Goal: Transaction & Acquisition: Purchase product/service

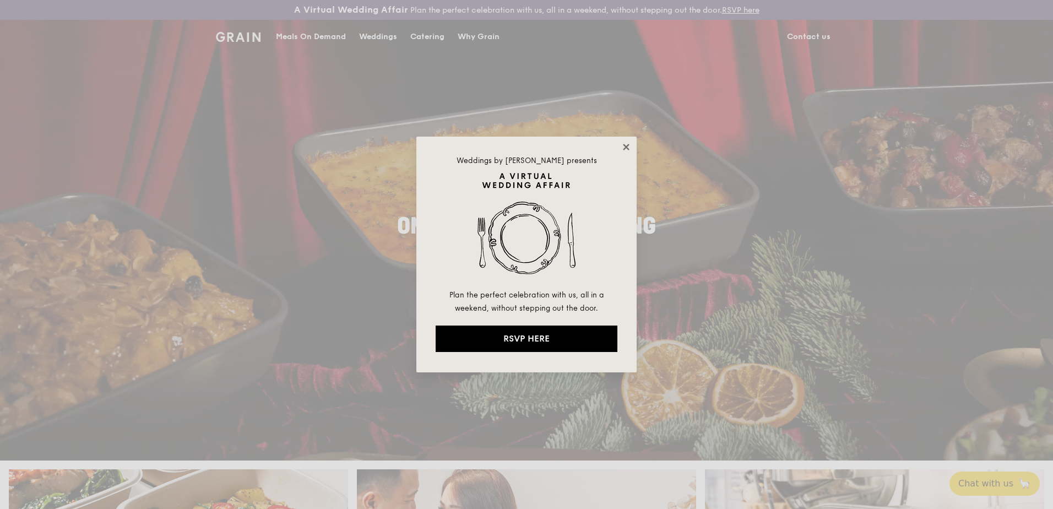
click at [624, 148] on icon at bounding box center [626, 147] width 10 height 10
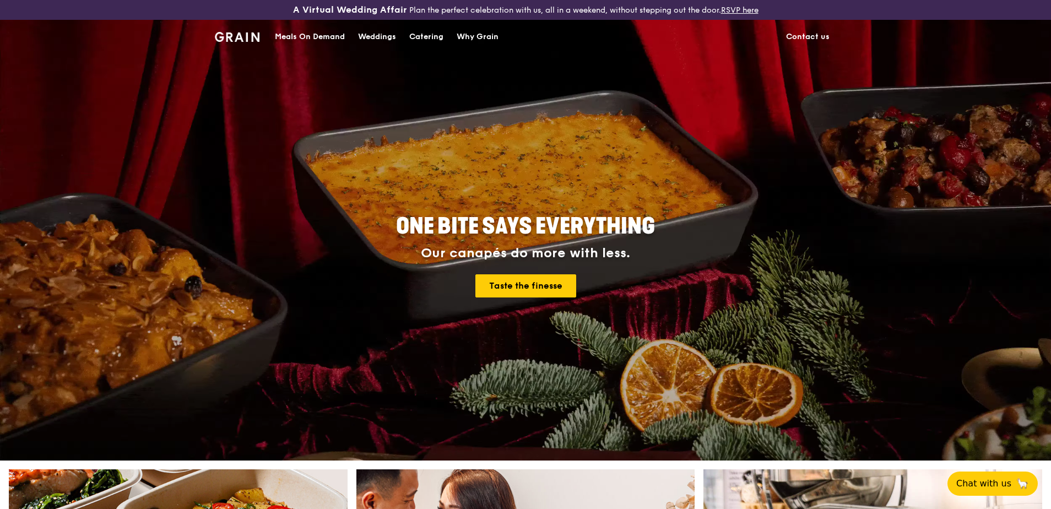
click at [426, 39] on div "Catering" at bounding box center [426, 36] width 34 height 33
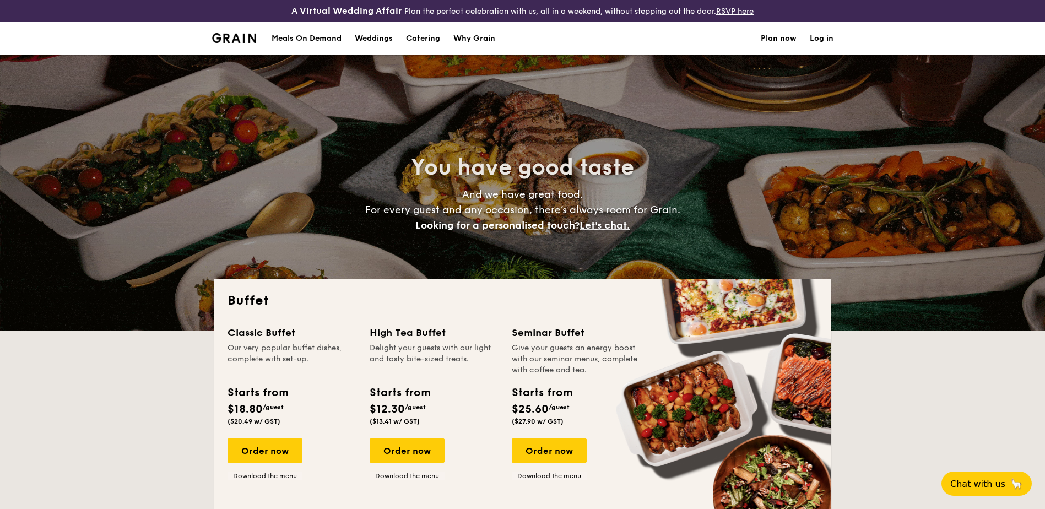
select select
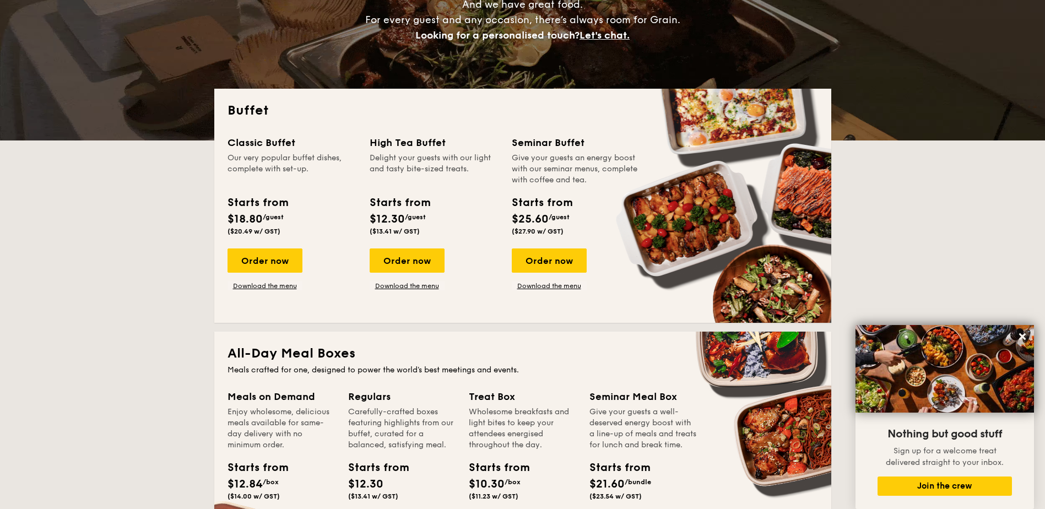
scroll to position [165, 0]
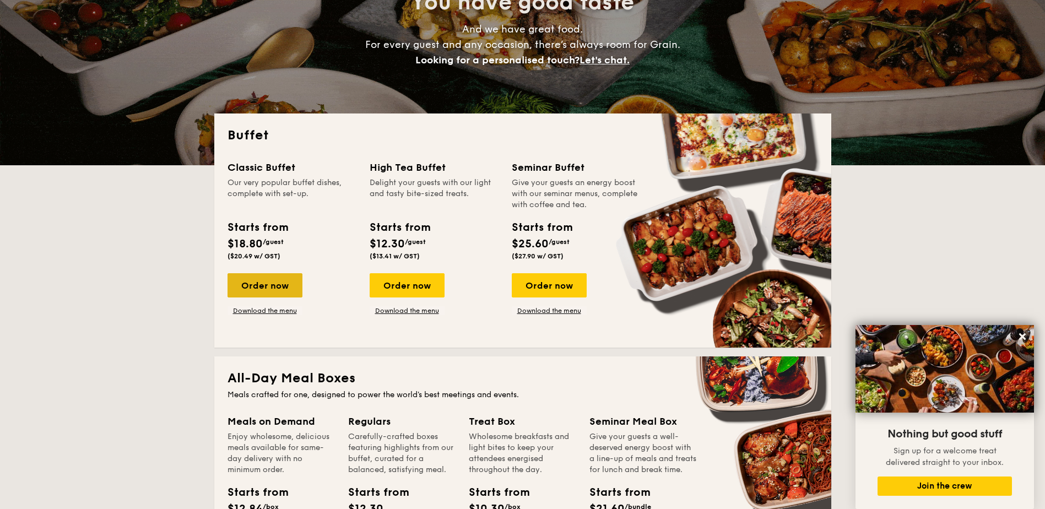
click at [273, 283] on div "Order now" at bounding box center [265, 285] width 75 height 24
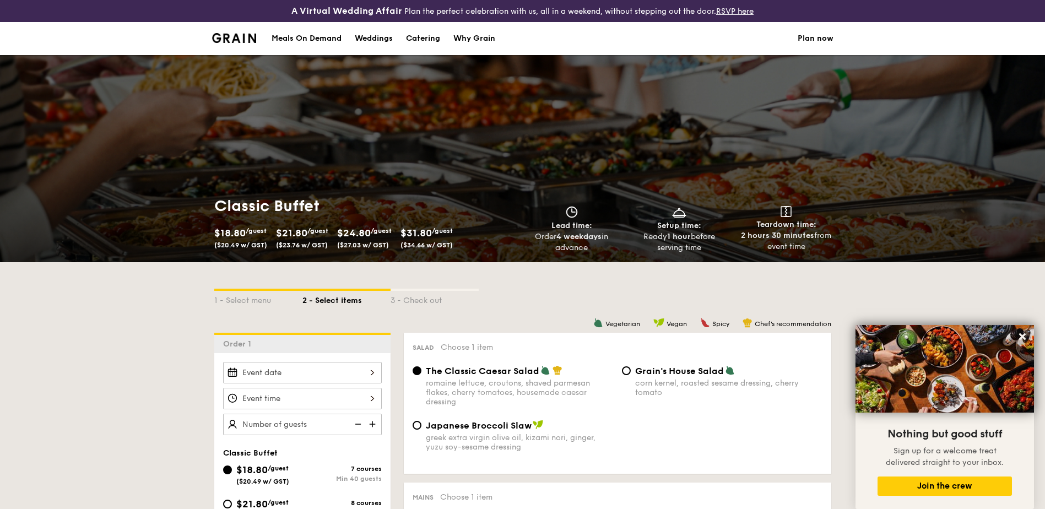
click at [501, 42] on link "Why Grain" at bounding box center [474, 38] width 55 height 33
click at [482, 40] on div "Why Grain" at bounding box center [474, 38] width 42 height 33
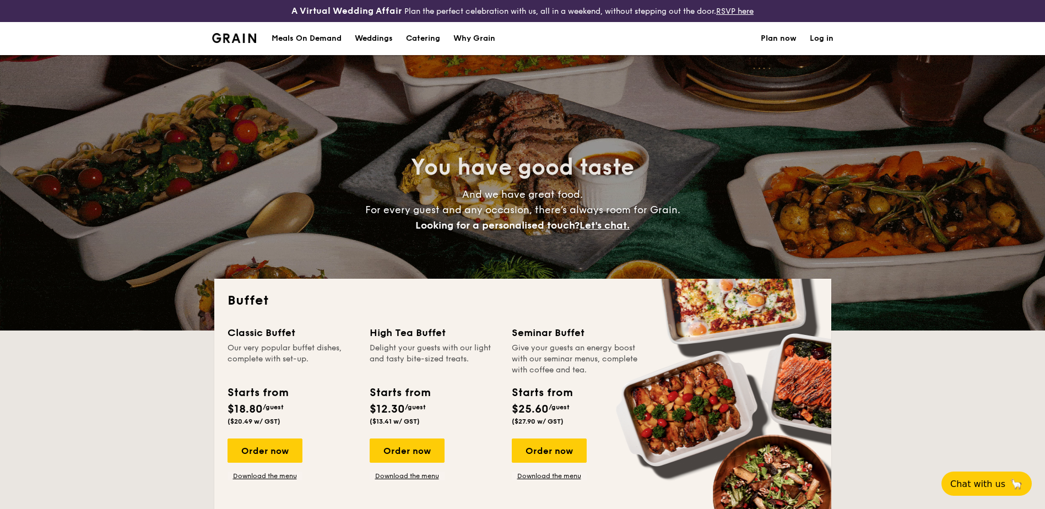
select select
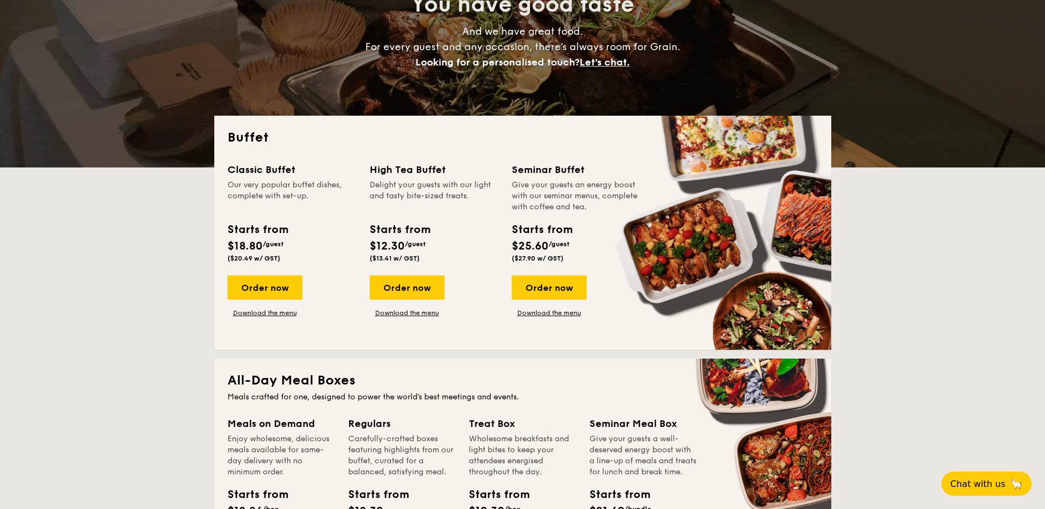
scroll to position [275, 0]
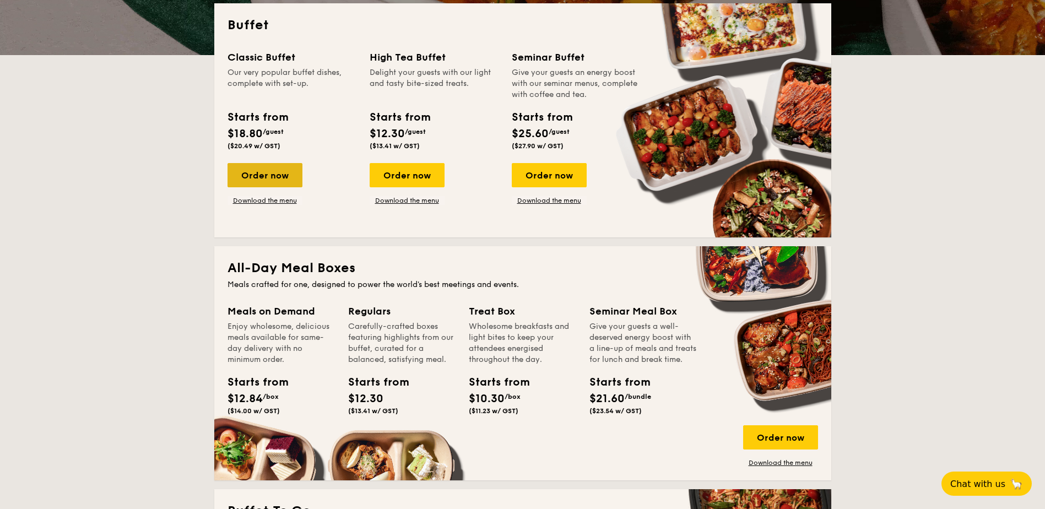
click at [272, 175] on div "Order now" at bounding box center [265, 175] width 75 height 24
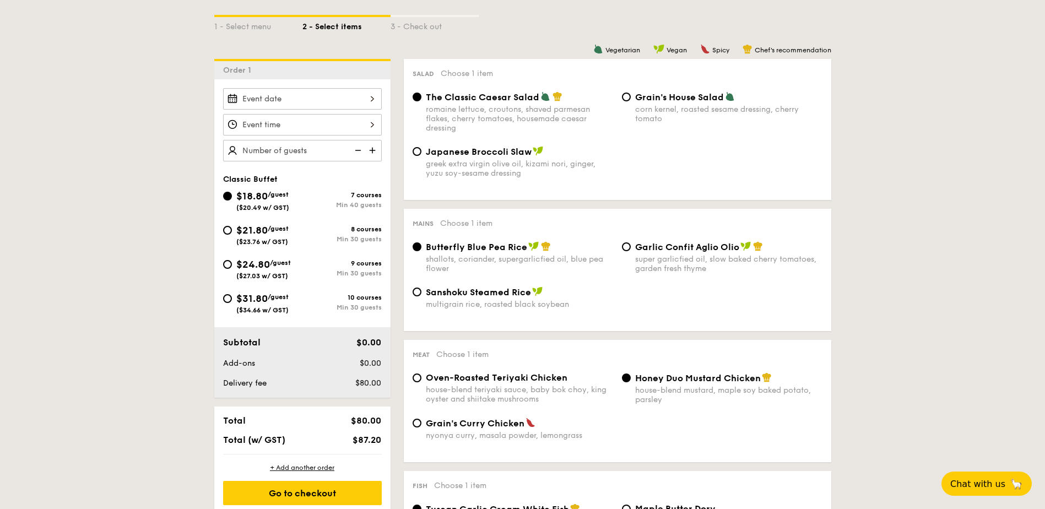
scroll to position [275, 0]
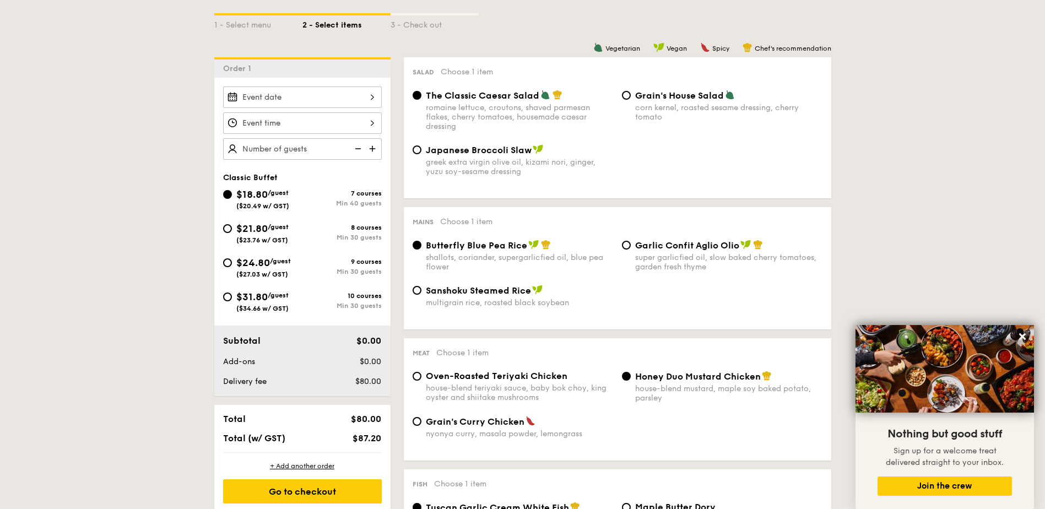
click at [280, 297] on span "/guest" at bounding box center [278, 295] width 21 height 8
click at [232, 297] on input "$31.80 /guest ($34.66 w/ GST) 10 courses Min 30 guests" at bounding box center [227, 297] width 9 height 9
radio input "true"
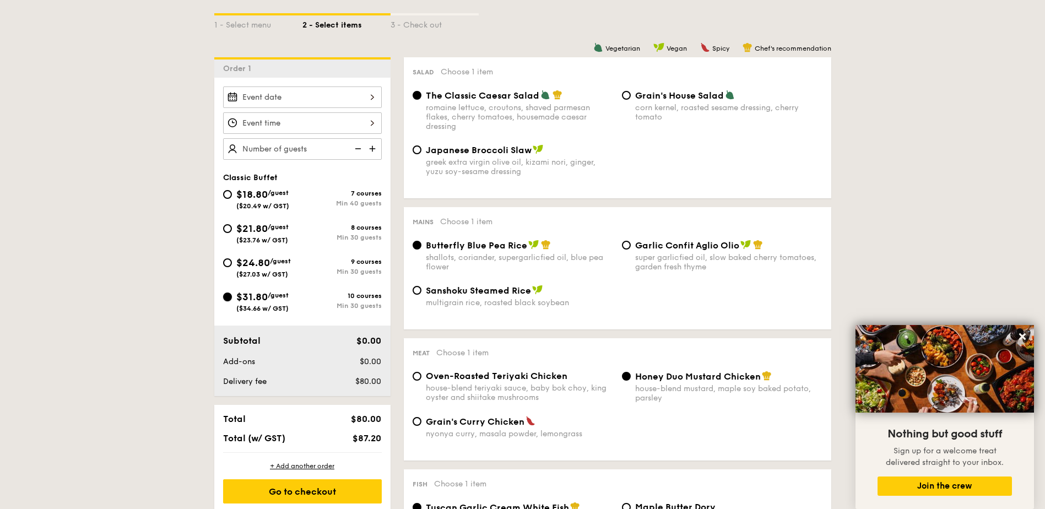
radio input "true"
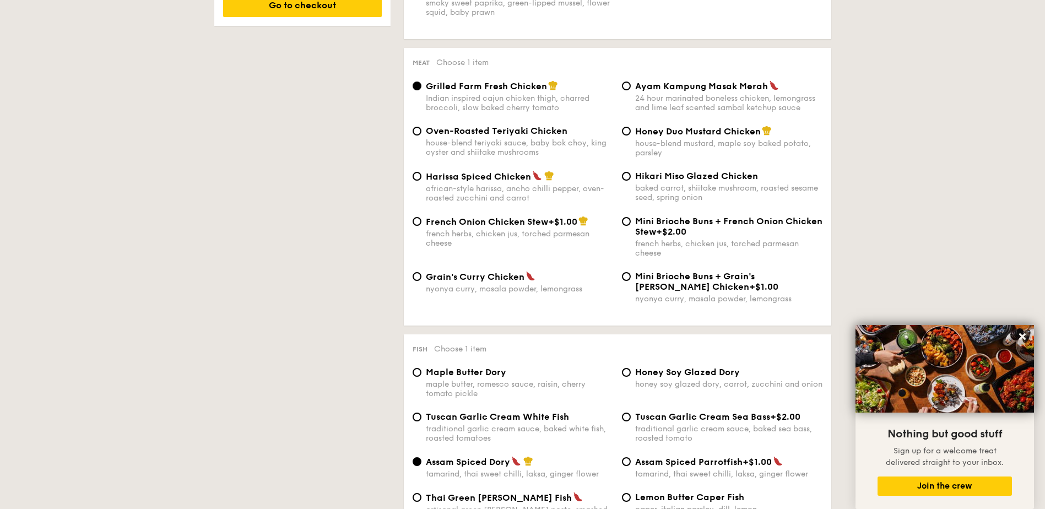
scroll to position [826, 0]
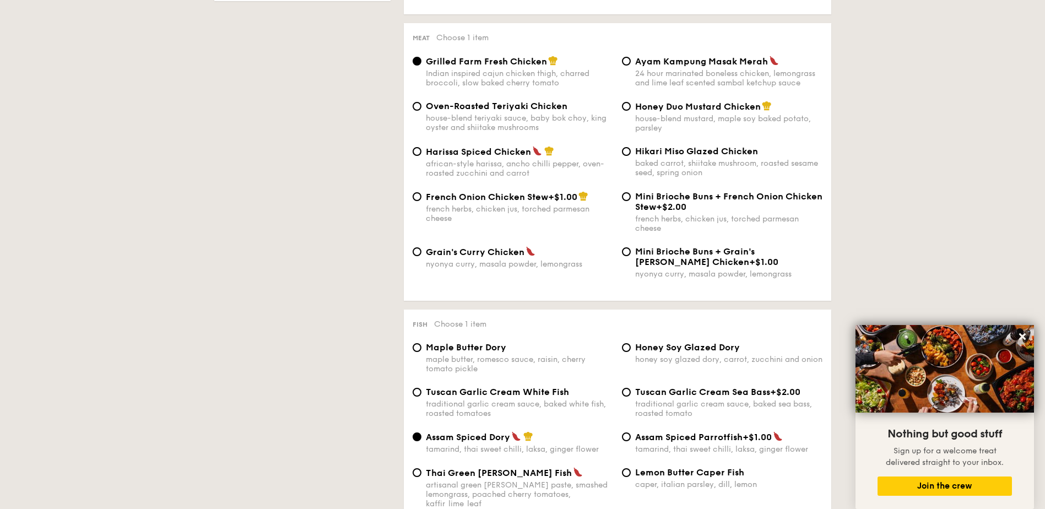
drag, startPoint x: 763, startPoint y: 63, endPoint x: 633, endPoint y: 63, distance: 129.5
click at [633, 63] on div "Ayam Kampung Masak Merah 24 hour marinated boneless chicken, lemongrass and lim…" at bounding box center [722, 72] width 209 height 32
copy span "Ayam Kampung Masak Merah"
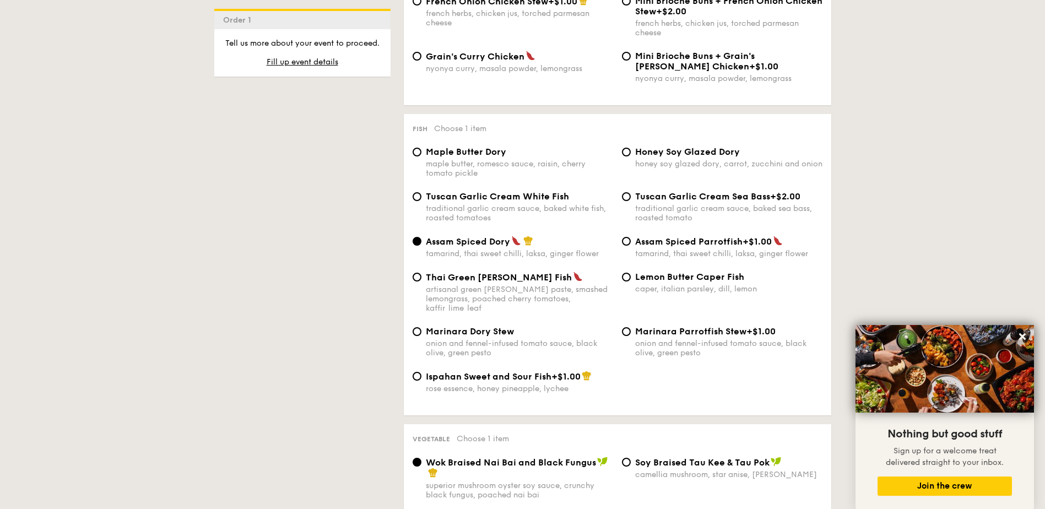
scroll to position [1047, 0]
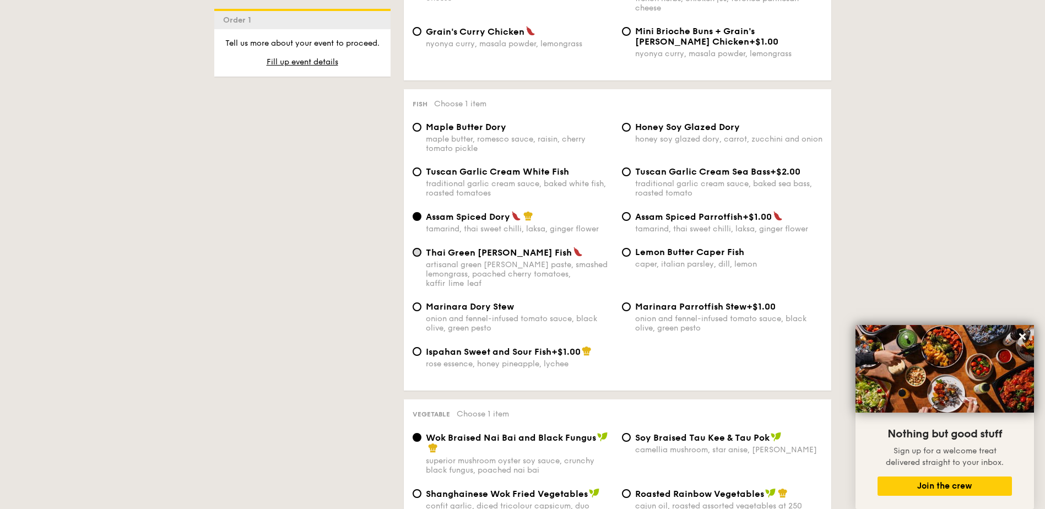
drag, startPoint x: 544, startPoint y: 253, endPoint x: 418, endPoint y: 253, distance: 126.7
click at [418, 278] on label "Thai Green Curry Fish artisanal green curry paste, smashed lemongrass, poached …" at bounding box center [513, 283] width 201 height 10
copy input "radio"
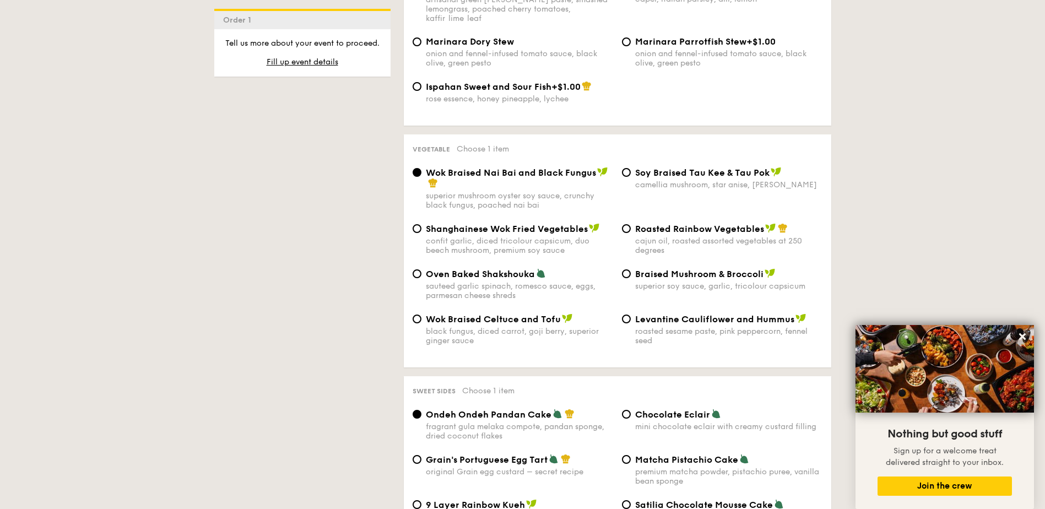
scroll to position [1322, 0]
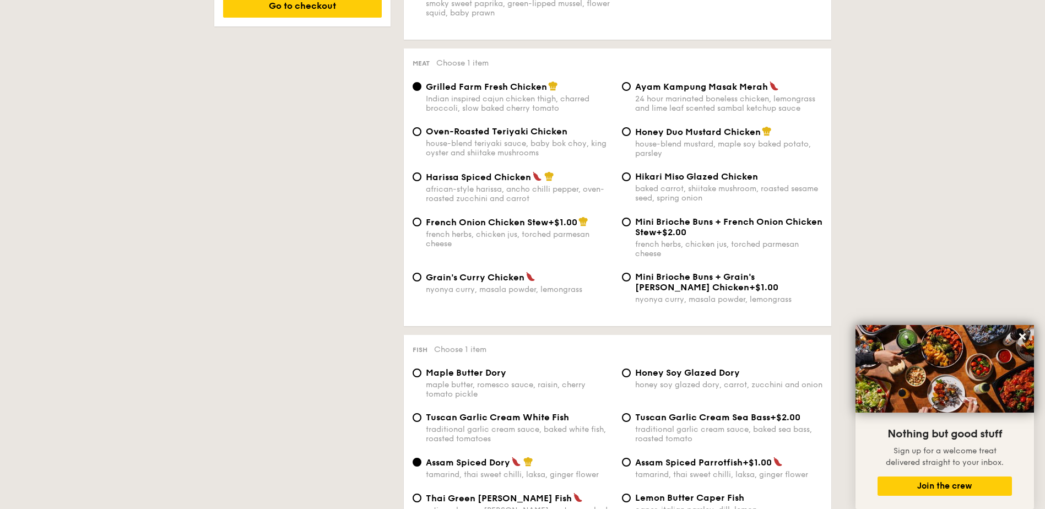
scroll to position [826, 0]
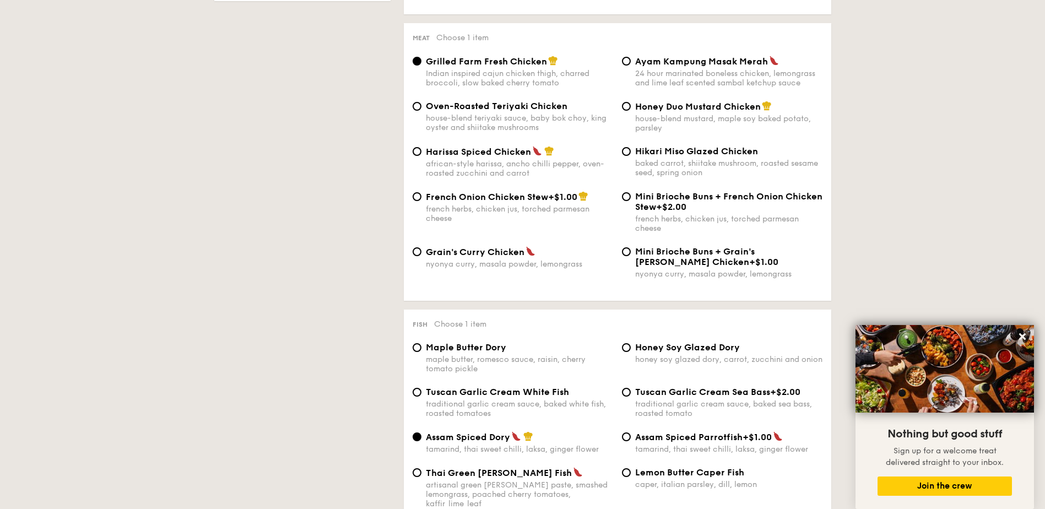
drag, startPoint x: 635, startPoint y: 58, endPoint x: 766, endPoint y: 64, distance: 131.3
click at [766, 64] on div "Ayam Kampung Masak Merah" at bounding box center [728, 61] width 187 height 11
copy span "Ayam Kampung Masak Merah"
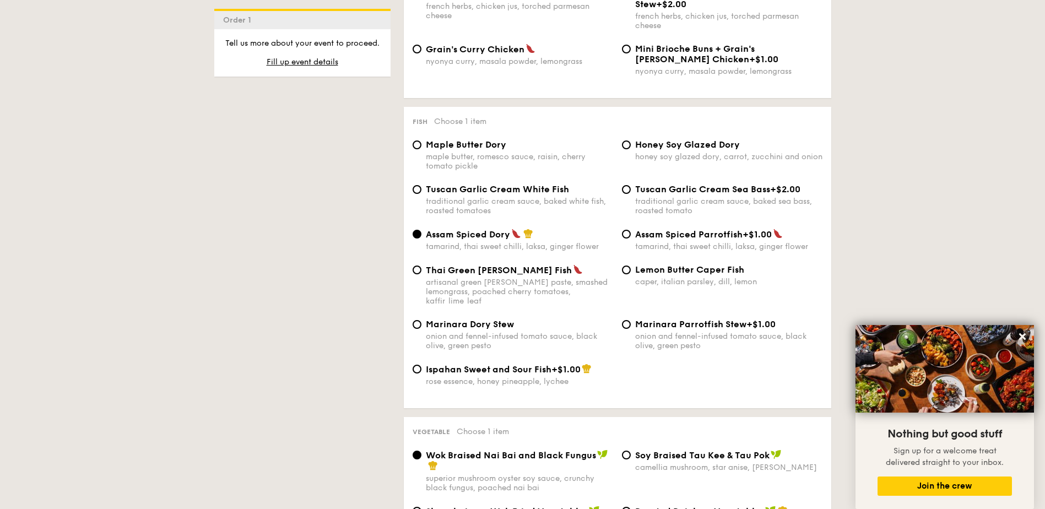
scroll to position [1047, 0]
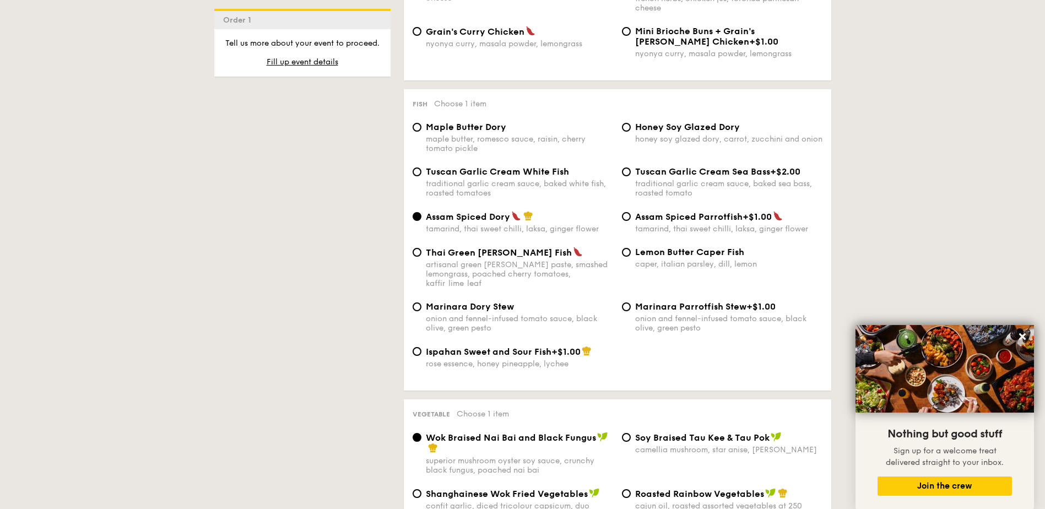
click at [751, 126] on div "Honey Soy Glazed Dory" at bounding box center [728, 127] width 187 height 10
click at [631, 126] on input "Honey Soy Glazed Dory honey soy glazed dory, carrot, zucchini and onion" at bounding box center [626, 127] width 9 height 9
radio input "true"
click at [751, 126] on div "Honey Soy Glazed Dory" at bounding box center [728, 127] width 187 height 10
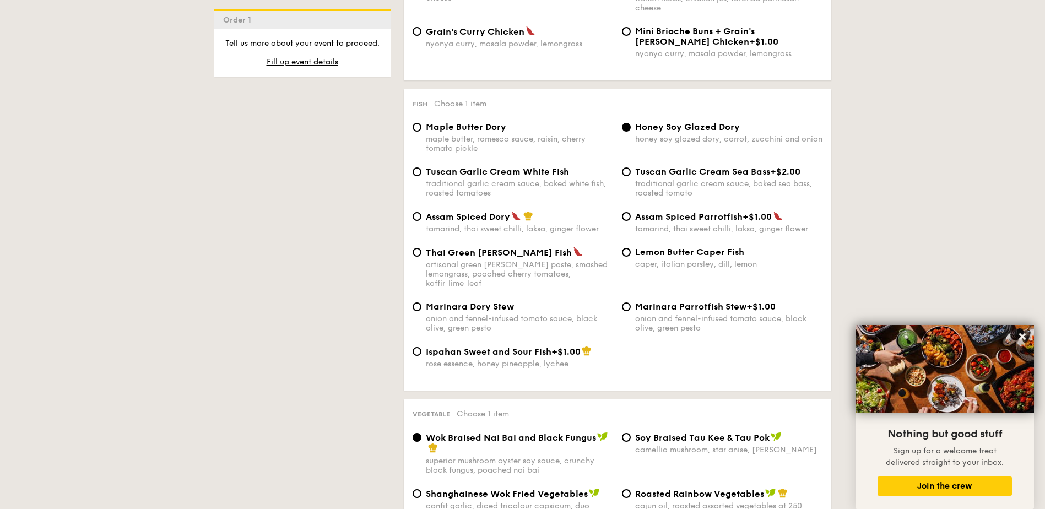
click at [631, 126] on input "Honey Soy Glazed Dory honey soy glazed dory, carrot, zucchini and onion" at bounding box center [626, 127] width 9 height 9
drag, startPoint x: 522, startPoint y: 253, endPoint x: 424, endPoint y: 251, distance: 98.1
click at [424, 251] on div "Thai Green Curry Fish artisanal green curry paste, smashed lemongrass, poached …" at bounding box center [512, 267] width 209 height 41
copy span "Thai Green Curry Fish"
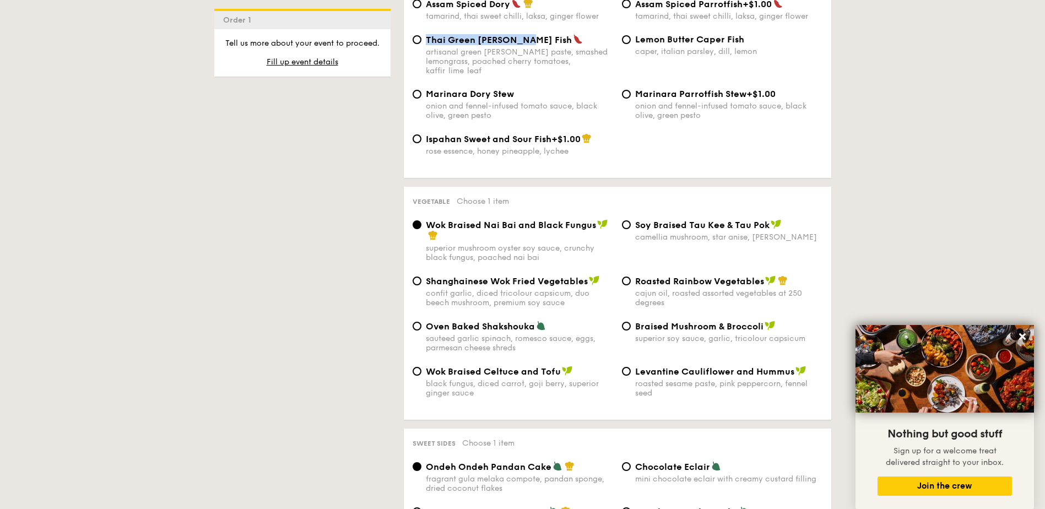
scroll to position [1267, 0]
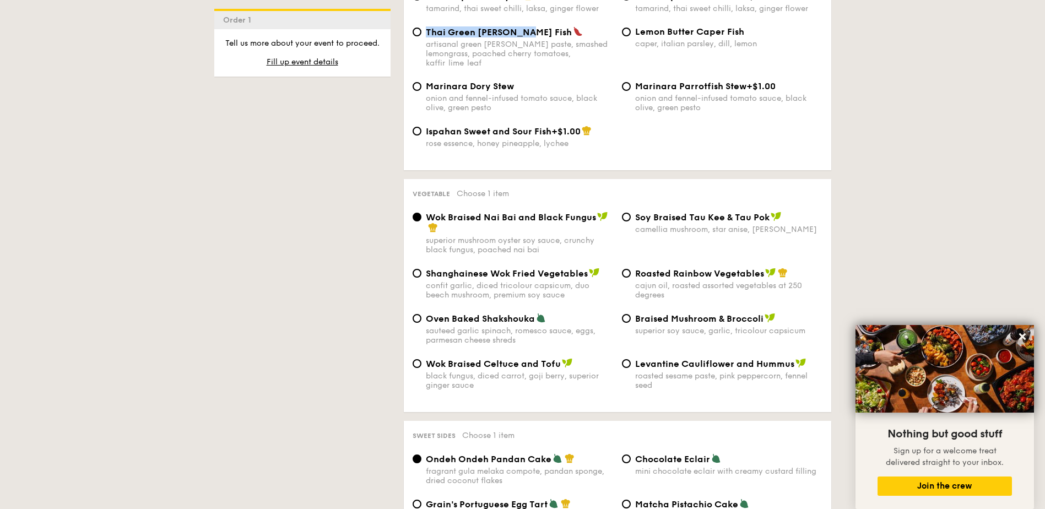
click at [928, 173] on div "1 - Select menu 2 - Select items 3 - Check out Order 1 Classic Buffet $18.80 /g…" at bounding box center [522, 463] width 1045 height 2936
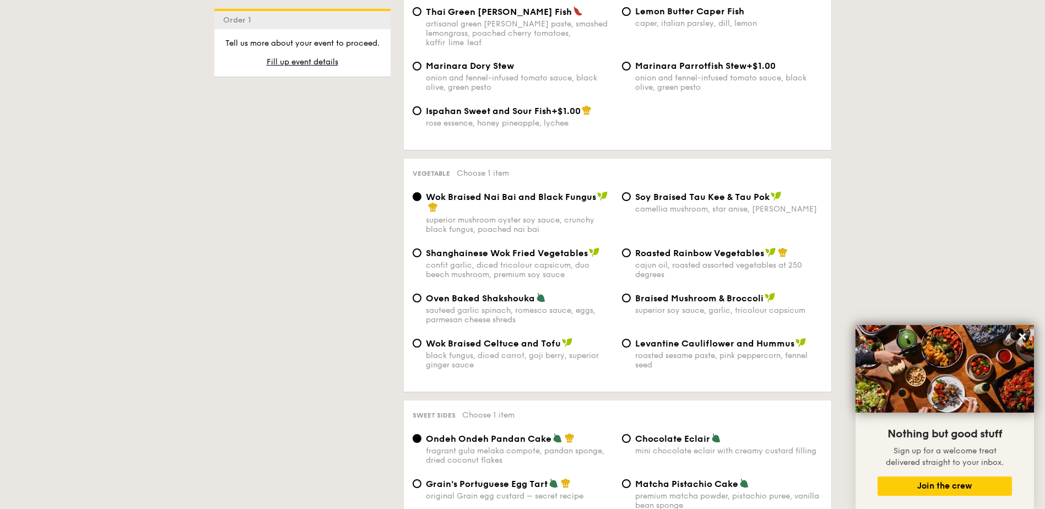
scroll to position [1322, 0]
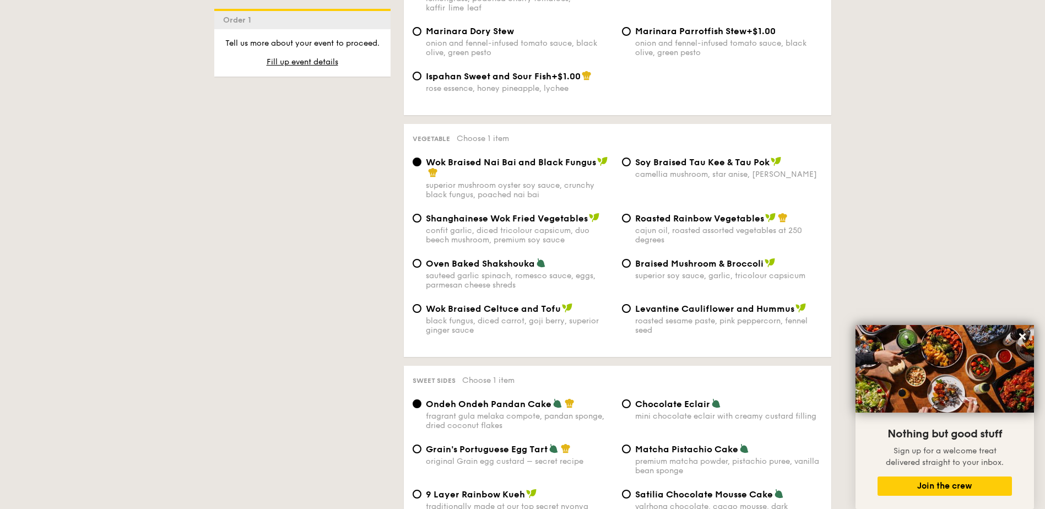
click at [381, 155] on div "1 - Select menu 2 - Select items 3 - Check out Order 1 Classic Buffet $18.80 /g…" at bounding box center [523, 408] width 635 height 2936
drag, startPoint x: 497, startPoint y: 153, endPoint x: 399, endPoint y: 150, distance: 98.1
click at [399, 150] on div "Vegetarian Vegan Spicy Chef's recommendation Salad Choose 1 item The Classic Ca…" at bounding box center [611, 442] width 441 height 2865
copy label "Wok Braised Nai Bai and Black Fungus"
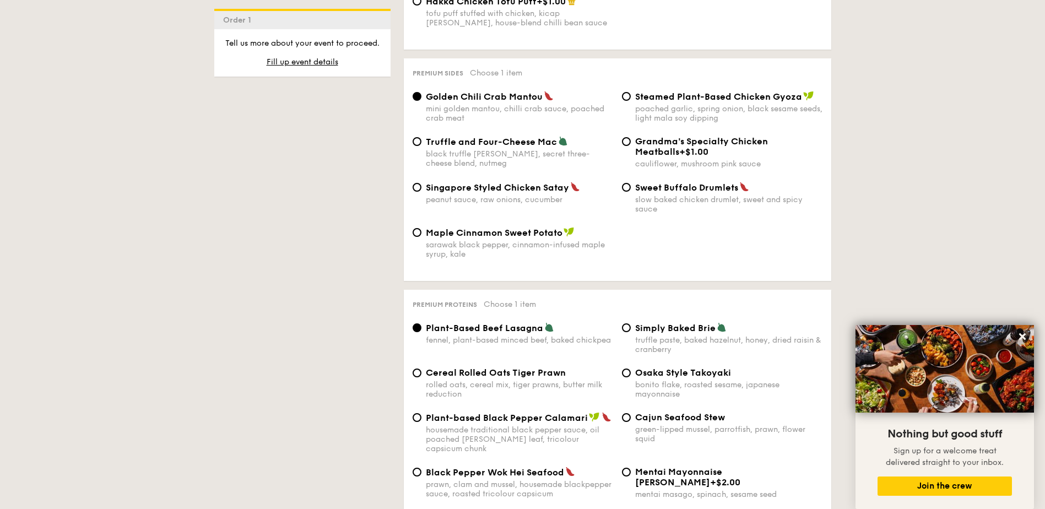
scroll to position [2149, 0]
